Goal: Task Accomplishment & Management: Use online tool/utility

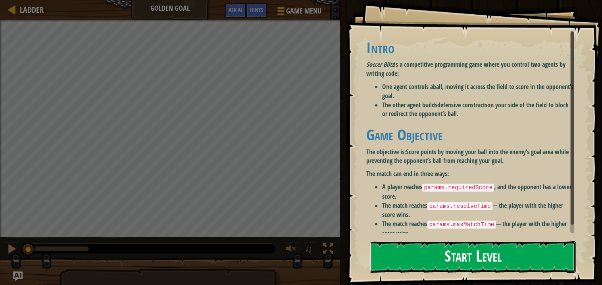
click at [450, 250] on button "Start Level" at bounding box center [473, 256] width 206 height 31
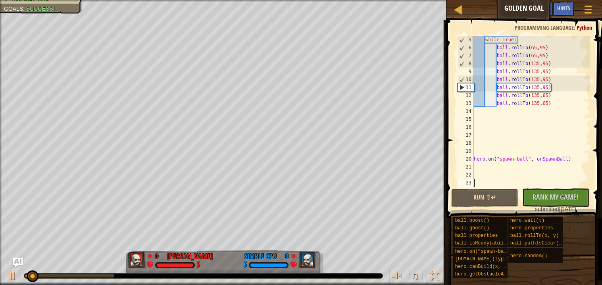
scroll to position [31, 0]
click at [489, 166] on div "while True : ball . rollTo ( 65 , 95 ) ball . rollTo ( 65 , 95 ) ball . rollTo …" at bounding box center [531, 119] width 118 height 167
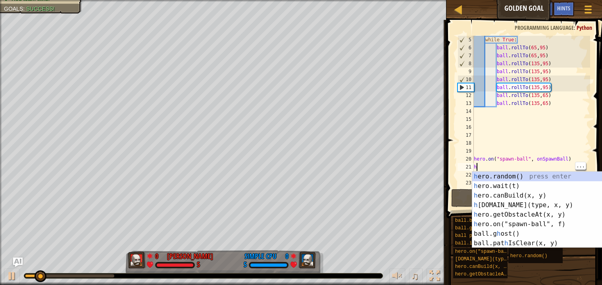
scroll to position [3, 0]
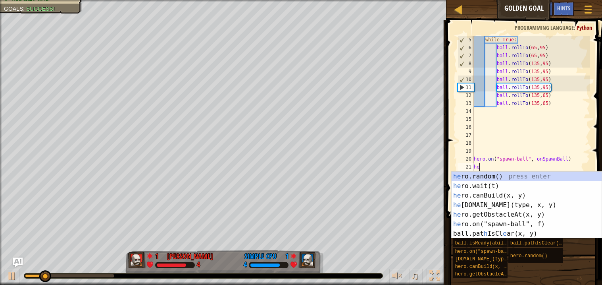
type textarea "hero"
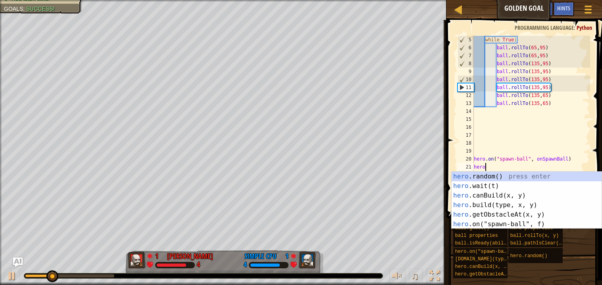
click at [510, 202] on div "hero .random() press enter hero .wait(t) press enter hero .canBuild(x, y) press…" at bounding box center [527, 210] width 150 height 76
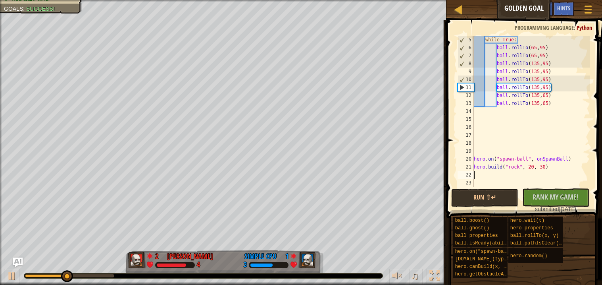
click at [534, 166] on div "while True : ball . rollTo ( 65 , 95 ) ball . rollTo ( 65 , 95 ) ball . rollTo …" at bounding box center [531, 119] width 118 height 167
click at [542, 166] on div "while True : ball . rollTo ( 65 , 95 ) ball . rollTo ( 65 , 95 ) ball . rollTo …" at bounding box center [531, 119] width 118 height 167
type textarea "[DOMAIN_NAME]("rock", 25, 95)"
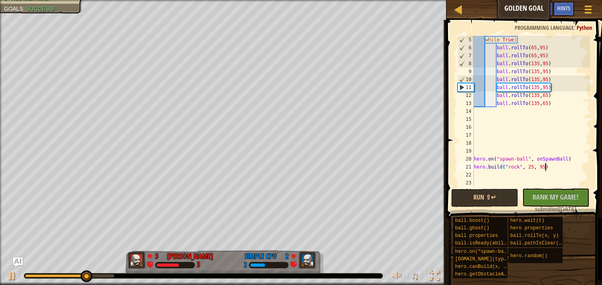
click at [546, 172] on div "while True : ball . rollTo ( 65 , 95 ) ball . rollTo ( 65 , 95 ) ball . rollTo …" at bounding box center [531, 119] width 118 height 167
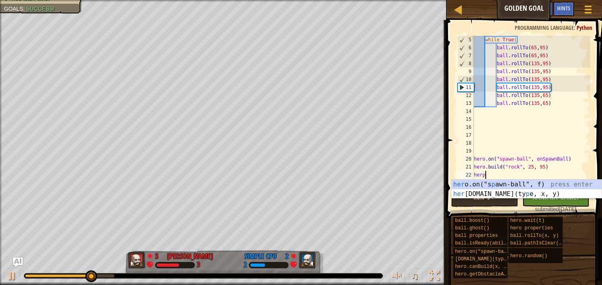
scroll to position [3, 0]
type textarea "her"
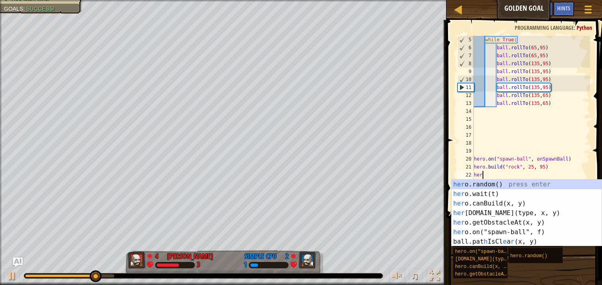
click at [506, 208] on div "her o.random() press enter her o.wait(t) press enter her o.canBuild(x, y) press…" at bounding box center [527, 222] width 150 height 86
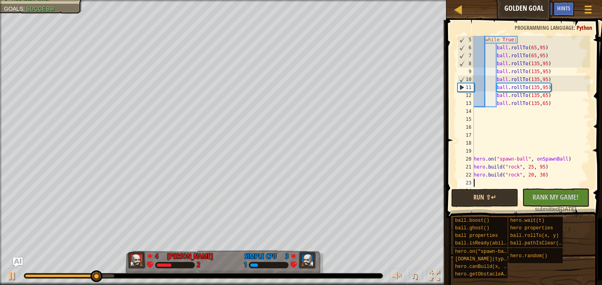
scroll to position [3, 0]
click at [543, 174] on div "while True : ball . rollTo ( 65 , 95 ) ball . rollTo ( 65 , 95 ) ball . rollTo …" at bounding box center [531, 119] width 118 height 167
click at [533, 175] on div "while True : ball . rollTo ( 65 , 95 ) ball . rollTo ( 65 , 95 ) ball . rollTo …" at bounding box center [531, 119] width 118 height 167
click at [541, 172] on div "while True : ball . rollTo ( 65 , 95 ) ball . rollTo ( 65 , 95 ) ball . rollTo …" at bounding box center [531, 119] width 118 height 167
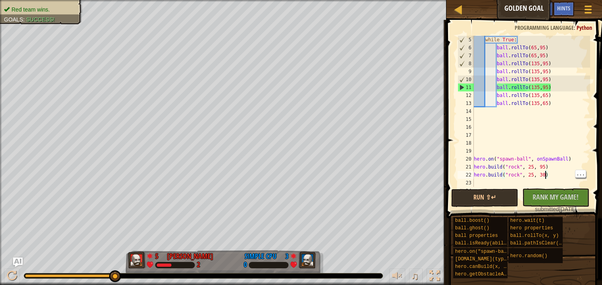
scroll to position [3, 6]
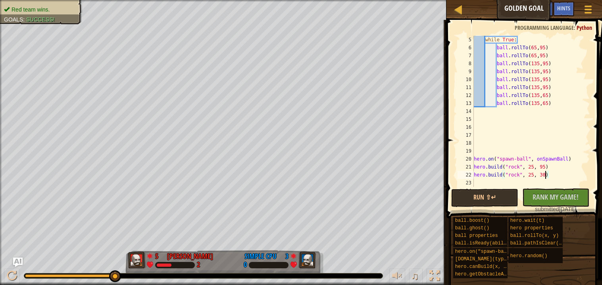
type textarea "[DOMAIN_NAME]("rock", 25, 35)"
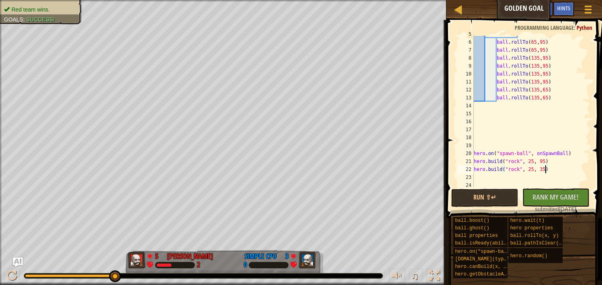
scroll to position [47, 0]
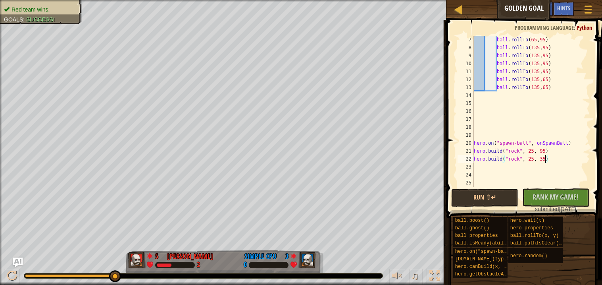
click at [510, 166] on div "ball . rollTo ( 65 , 95 ) ball . rollTo ( 135 , 95 ) ball . rollTo ( 135 , 95 )…" at bounding box center [531, 119] width 118 height 167
click at [494, 197] on button "Run ⇧↵" at bounding box center [484, 198] width 67 height 18
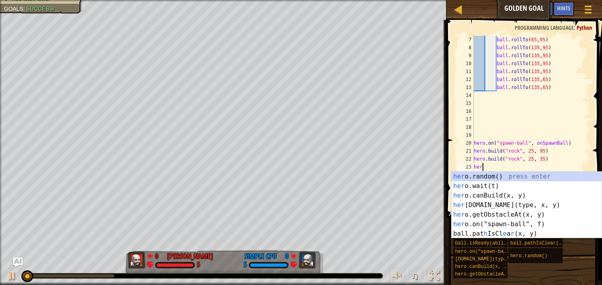
scroll to position [3, 0]
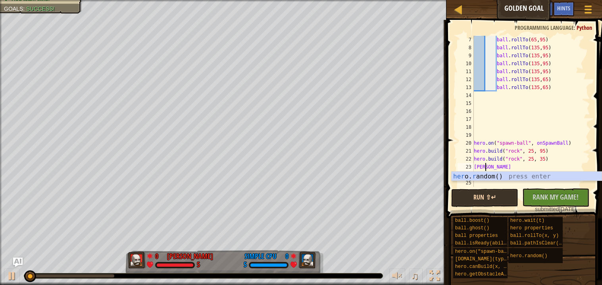
type textarea "her"
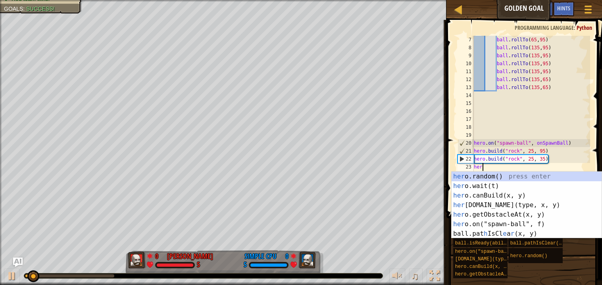
click at [497, 203] on div "her o.random() press enter her o.wait(t) press enter her o.canBuild(x, y) press…" at bounding box center [527, 215] width 150 height 86
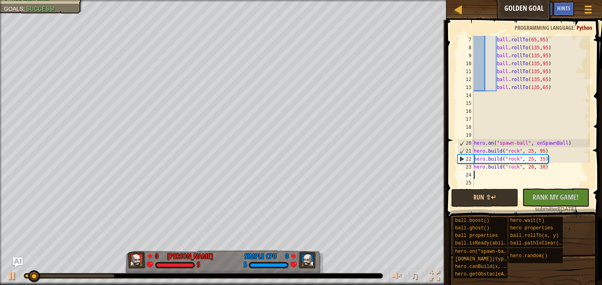
scroll to position [3, 0]
click at [517, 166] on div "ball . rollTo ( 65 , 95 ) ball . rollTo ( 135 , 95 ) ball . rollTo ( 135 , 95 )…" at bounding box center [531, 119] width 118 height 167
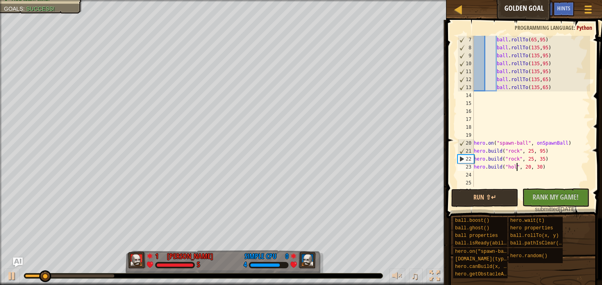
scroll to position [3, 4]
click at [532, 166] on div "ball . rollTo ( 65 , 95 ) ball . rollTo ( 135 , 95 ) ball . rollTo ( 135 , 95 )…" at bounding box center [531, 119] width 118 height 167
click at [544, 166] on div "ball . rollTo ( 65 , 95 ) ball . rollTo ( 135 , 95 ) ball . rollTo ( 135 , 95 )…" at bounding box center [531, 119] width 118 height 167
type textarea "[DOMAIN_NAME]("hole", 35, 65)"
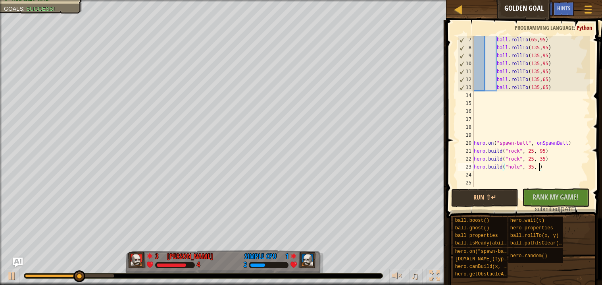
scroll to position [3, 5]
click at [499, 172] on div "ball . rollTo ( 65 , 95 ) ball . rollTo ( 135 , 95 ) ball . rollTo ( 135 , 95 )…" at bounding box center [531, 119] width 118 height 167
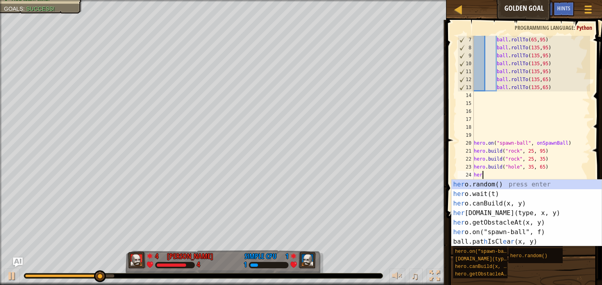
scroll to position [3, 0]
type textarea "hero"
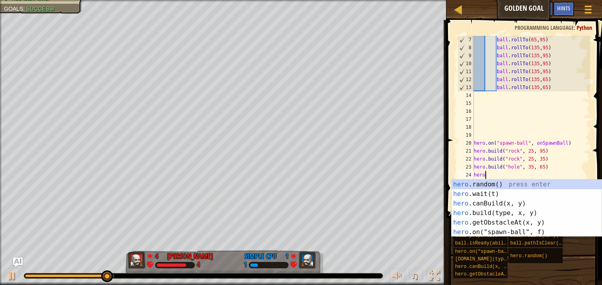
click at [511, 209] on div "hero .random() press enter hero .wait(t) press enter hero .canBuild(x, y) press…" at bounding box center [527, 217] width 150 height 76
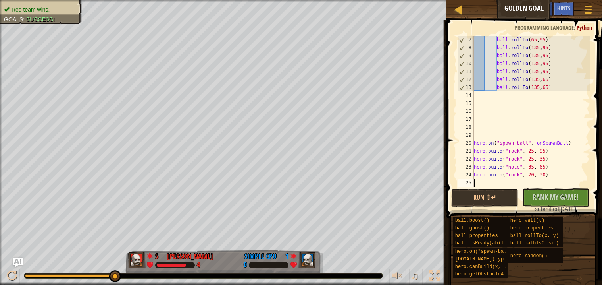
click at [531, 177] on div "ball . rollTo ( 65 , 95 ) ball . rollTo ( 135 , 95 ) ball . rollTo ( 135 , 95 )…" at bounding box center [531, 119] width 118 height 167
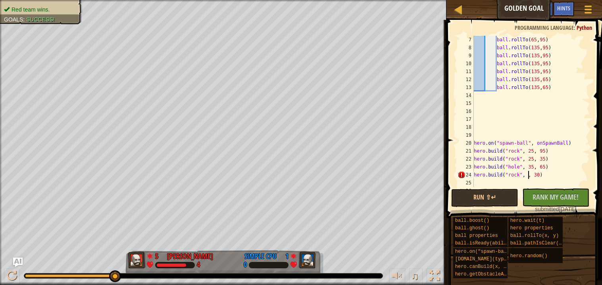
scroll to position [3, 5]
click at [546, 172] on div "ball . rollTo ( 65 , 95 ) ball . rollTo ( 135 , 95 ) ball . rollTo ( 135 , 95 )…" at bounding box center [531, 119] width 118 height 167
type textarea "[DOMAIN_NAME]("rock", 35, 85)"
click at [494, 181] on div "ball . rollTo ( 65 , 95 ) ball . rollTo ( 135 , 95 ) ball . rollTo ( 135 , 95 )…" at bounding box center [531, 119] width 118 height 167
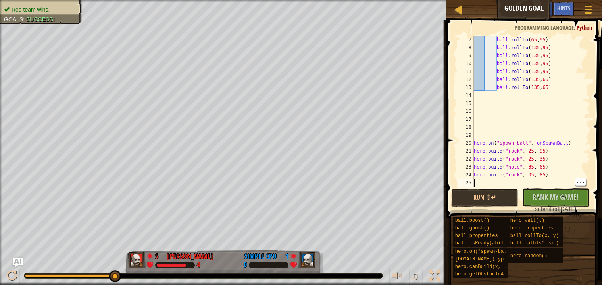
scroll to position [3, 0]
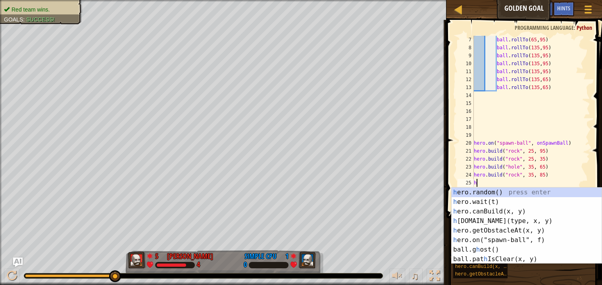
type textarea "hero"
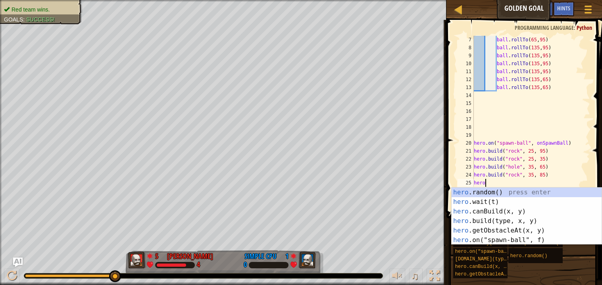
scroll to position [3, 0]
click at [502, 218] on div "hero .random() press enter hero .wait(t) press enter hero .canBuild(x, y) press…" at bounding box center [527, 225] width 150 height 76
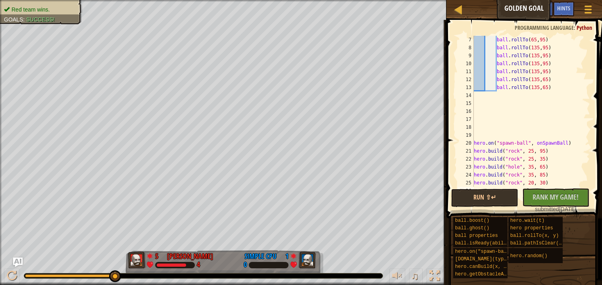
click at [519, 182] on div "ball . rollTo ( 65 , 95 ) ball . rollTo ( 135 , 95 ) ball . rollTo ( 135 , 95 )…" at bounding box center [531, 119] width 118 height 167
click at [529, 181] on div "ball . rollTo ( 65 , 95 ) ball . rollTo ( 135 , 95 ) ball . rollTo ( 135 , 95 )…" at bounding box center [531, 119] width 118 height 167
click at [540, 183] on div "ball . rollTo ( 65 , 95 ) ball . rollTo ( 135 , 95 ) ball . rollTo ( 135 , 95 )…" at bounding box center [531, 119] width 118 height 167
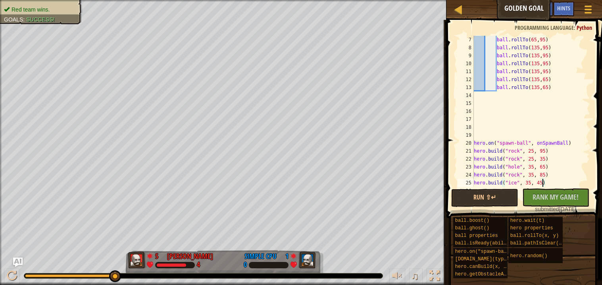
scroll to position [71, 0]
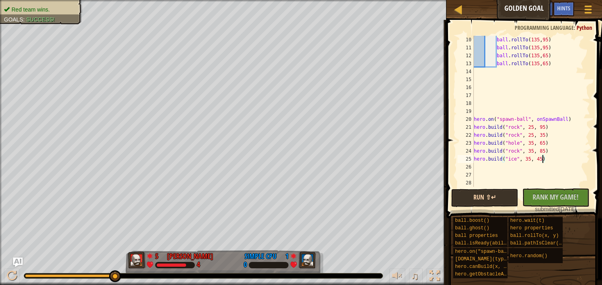
type textarea "[DOMAIN_NAME]("ice", 35, 45)"
click at [501, 193] on button "Run ⇧↵" at bounding box center [484, 198] width 67 height 18
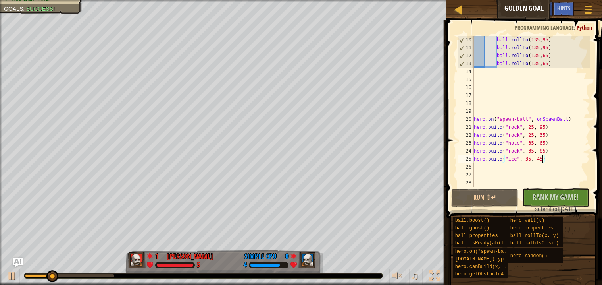
click at [502, 165] on div "ball . rollTo ( 135 , 95 ) ball . rollTo ( 135 , 95 ) ball . rollTo ( 135 , 65 …" at bounding box center [531, 119] width 118 height 167
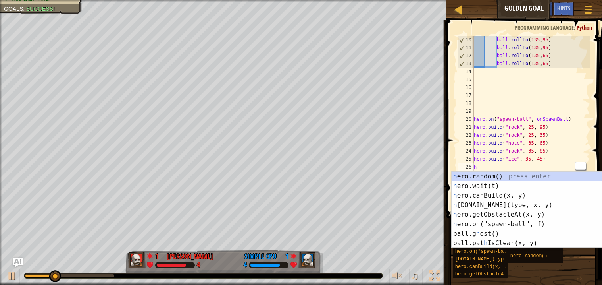
type textarea "hero"
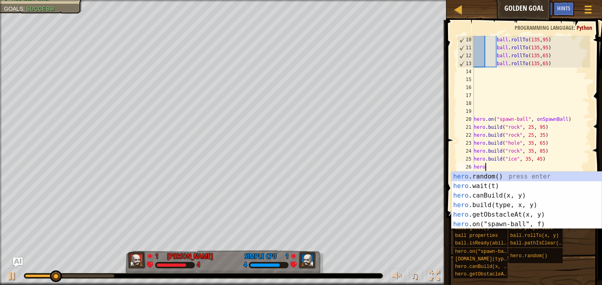
scroll to position [3, 0]
click at [513, 202] on div "hero .random() press enter hero .wait(t) press enter hero .canBuild(x, y) press…" at bounding box center [527, 210] width 150 height 76
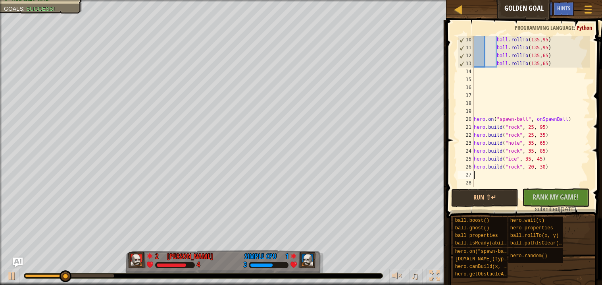
scroll to position [3, 0]
click at [519, 166] on div "ball . rollTo ( 135 , 95 ) ball . rollTo ( 135 , 95 ) ball . rollTo ( 135 , 65 …" at bounding box center [531, 119] width 118 height 167
click at [528, 163] on div "ball . rollTo ( 135 , 95 ) ball . rollTo ( 135 , 95 ) ball . rollTo ( 135 , 65 …" at bounding box center [531, 119] width 118 height 167
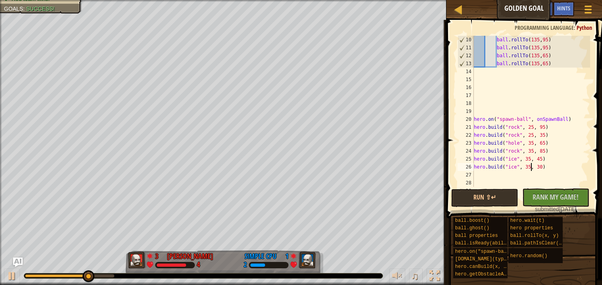
click at [543, 163] on div "ball . rollTo ( 135 , 95 ) ball . rollTo ( 135 , 95 ) ball . rollTo ( 135 , 65 …" at bounding box center [531, 119] width 118 height 167
type textarea "[DOMAIN_NAME]("ice", 35, 55)"
click at [517, 168] on div "ball . rollTo ( 135 , 95 ) ball . rollTo ( 135 , 95 ) ball . rollTo ( 135 , 65 …" at bounding box center [531, 119] width 118 height 167
click at [515, 170] on div "ball . rollTo ( 135 , 95 ) ball . rollTo ( 135 , 95 ) ball . rollTo ( 135 , 65 …" at bounding box center [531, 119] width 118 height 167
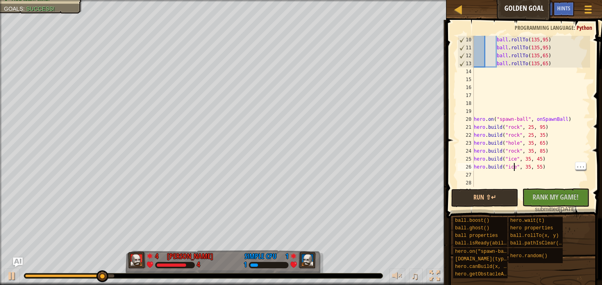
click at [519, 174] on div "ball . rollTo ( 135 , 95 ) ball . rollTo ( 135 , 95 ) ball . rollTo ( 135 , 65 …" at bounding box center [531, 119] width 118 height 167
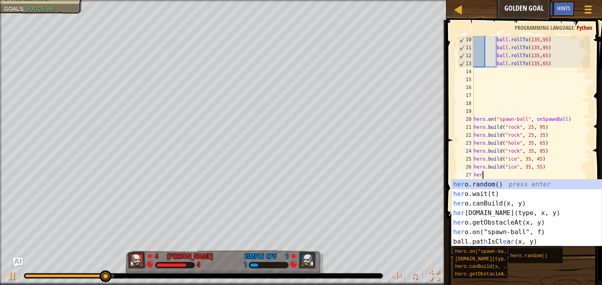
type textarea "hero"
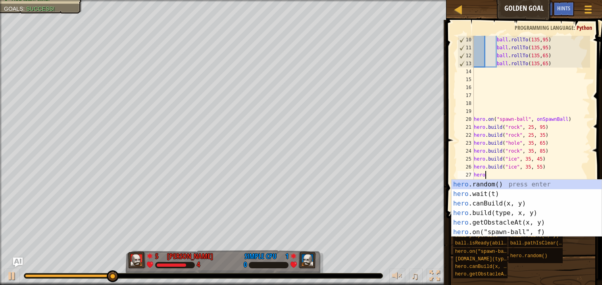
click at [510, 210] on div "hero .random() press enter hero .wait(t) press enter hero .canBuild(x, y) press…" at bounding box center [527, 217] width 150 height 76
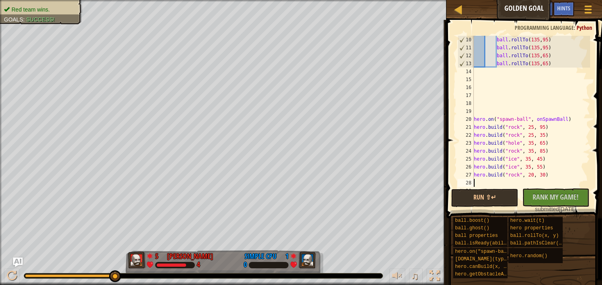
scroll to position [87, 0]
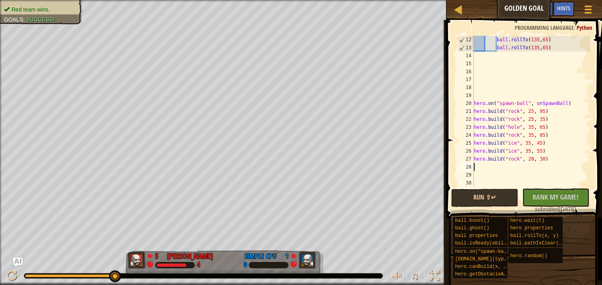
click at [516, 159] on div "ball . rollTo ( 135 , 65 ) ball . rollTo ( 135 , 65 ) hero . on ( "spawn-ball" …" at bounding box center [531, 119] width 118 height 167
click at [529, 155] on div "ball . rollTo ( 135 , 65 ) ball . rollTo ( 135 , 65 ) hero . on ( "spawn-ball" …" at bounding box center [531, 119] width 118 height 167
click at [541, 154] on div "ball . rollTo ( 135 , 65 ) ball . rollTo ( 135 , 65 ) hero . on ( "spawn-ball" …" at bounding box center [531, 119] width 118 height 167
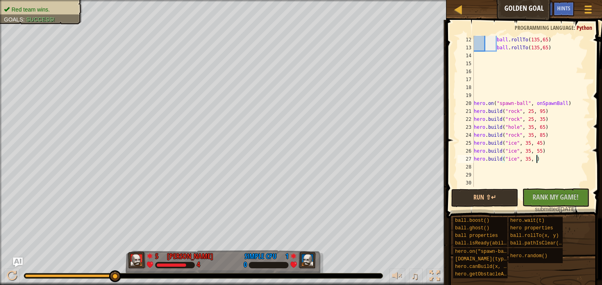
scroll to position [3, 5]
type textarea "[DOMAIN_NAME]("ice", 35, 75)"
click at [503, 198] on button "Run ⇧↵" at bounding box center [484, 198] width 67 height 18
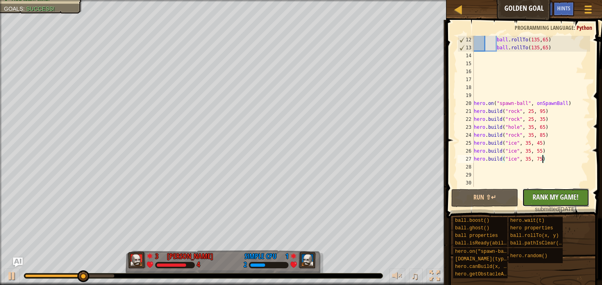
click at [555, 201] on span "Rank My Game!" at bounding box center [556, 197] width 46 height 10
click at [459, 8] on div at bounding box center [458, 9] width 10 height 10
